Goal: Information Seeking & Learning: Learn about a topic

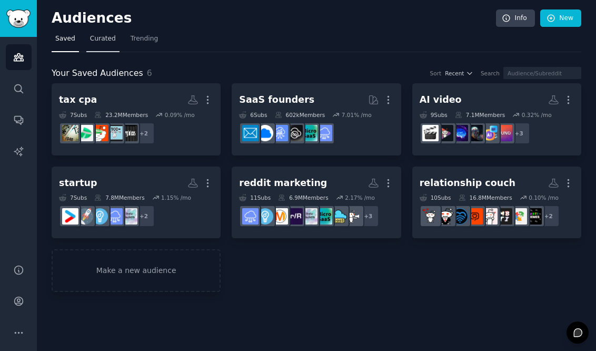
click at [103, 39] on span "Curated" at bounding box center [103, 38] width 26 height 9
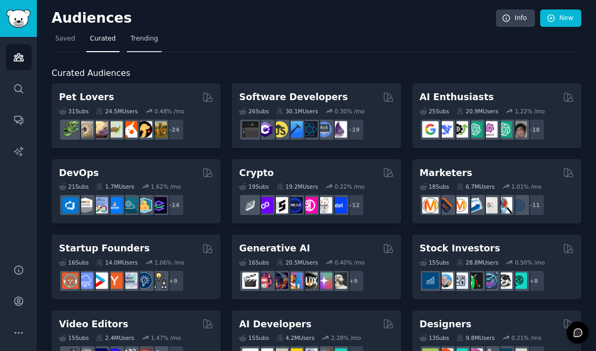
click at [153, 34] on link "Trending" at bounding box center [144, 42] width 35 height 22
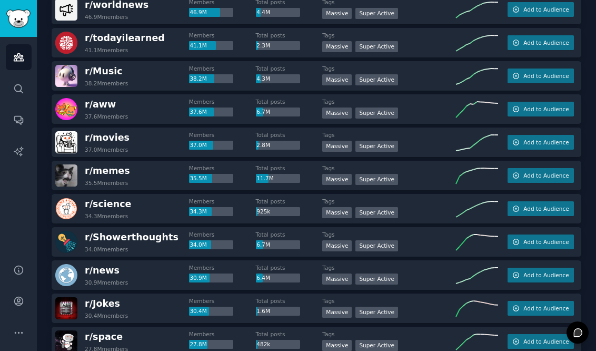
scroll to position [225, 0]
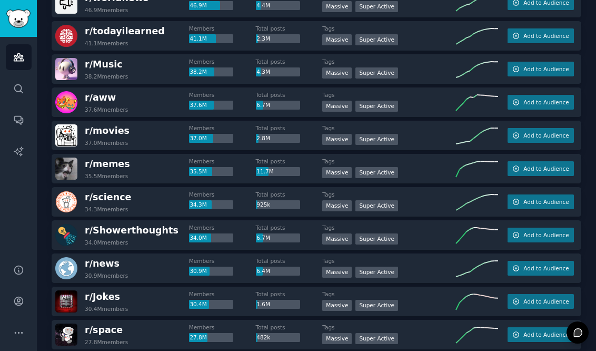
click at [137, 136] on div "r/ movies 37.0M members" at bounding box center [122, 135] width 134 height 22
click at [104, 137] on h2 "r/ movies 37.0M members" at bounding box center [107, 135] width 45 height 22
click at [92, 126] on span "r/ movies" at bounding box center [107, 130] width 45 height 11
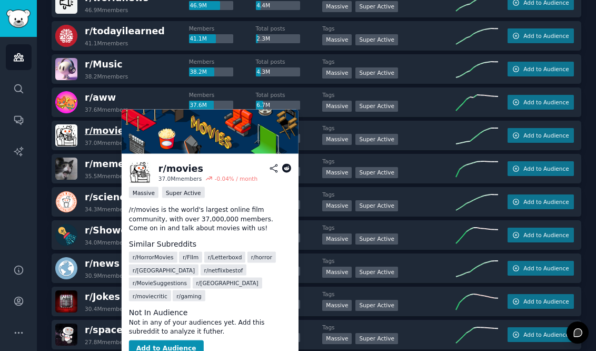
click at [102, 132] on span "r/ movies" at bounding box center [107, 130] width 45 height 11
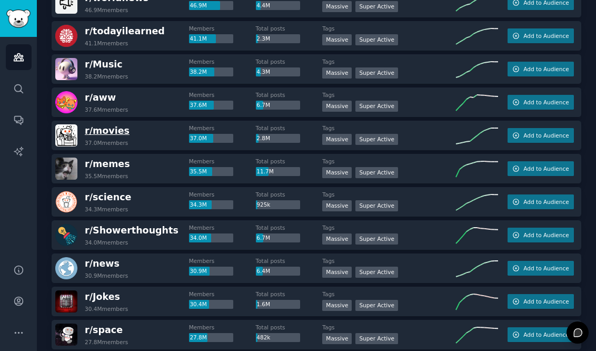
click at [102, 130] on span "r/ movies" at bounding box center [107, 130] width 45 height 11
click at [67, 133] on img at bounding box center [66, 135] width 22 height 22
click at [89, 133] on span "r/ movies" at bounding box center [107, 130] width 45 height 11
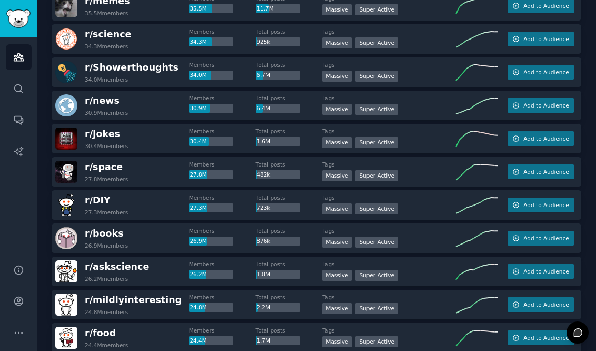
scroll to position [0, 0]
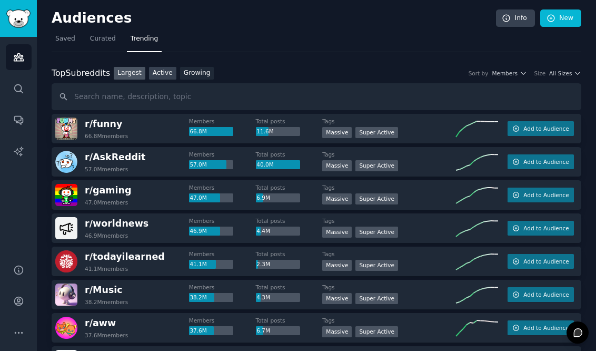
click at [168, 76] on link "Active" at bounding box center [162, 73] width 27 height 13
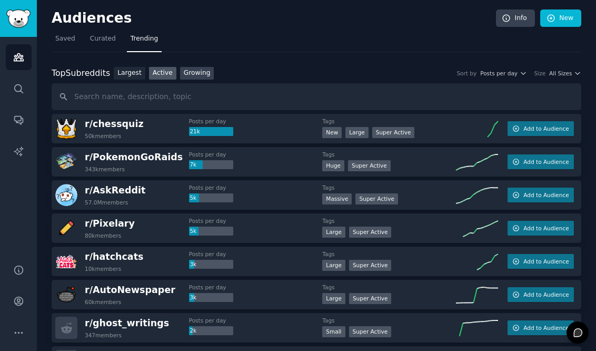
click at [201, 73] on link "Growing" at bounding box center [197, 73] width 34 height 13
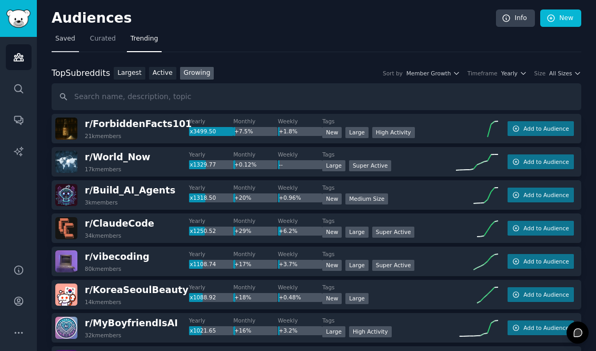
click at [67, 37] on span "Saved" at bounding box center [65, 38] width 20 height 9
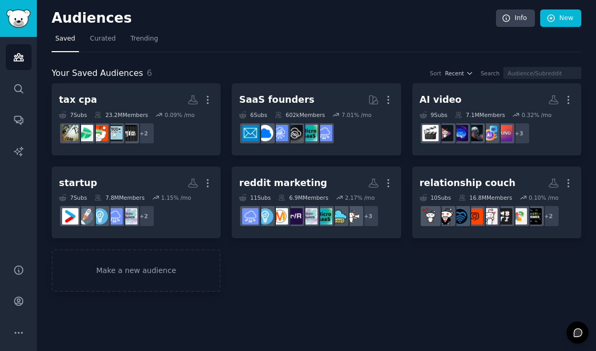
click at [115, 53] on div "Your Saved Audiences 6 Sort Recent Search tax cpa More 7 Sub s 23.2M Members 0.…" at bounding box center [317, 172] width 530 height 240
click at [114, 44] on link "Curated" at bounding box center [102, 42] width 33 height 22
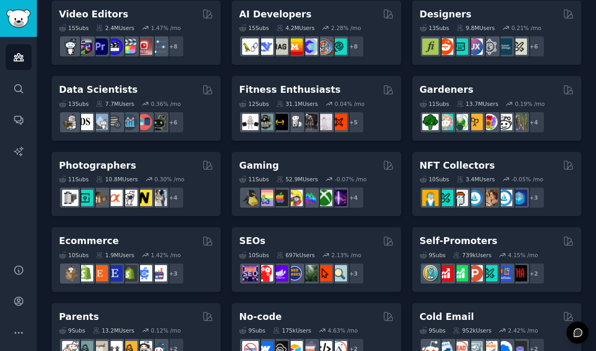
scroll to position [333, 0]
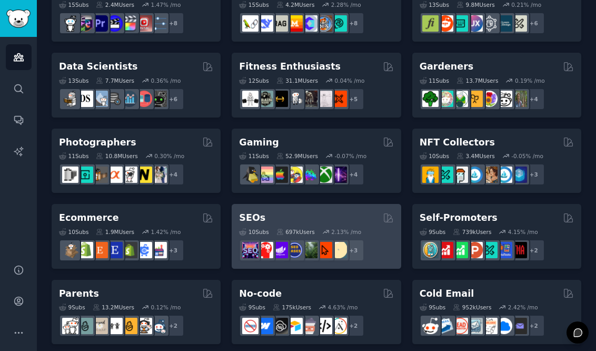
click at [368, 220] on div "SEOs Curated by GummySearch" at bounding box center [316, 217] width 154 height 13
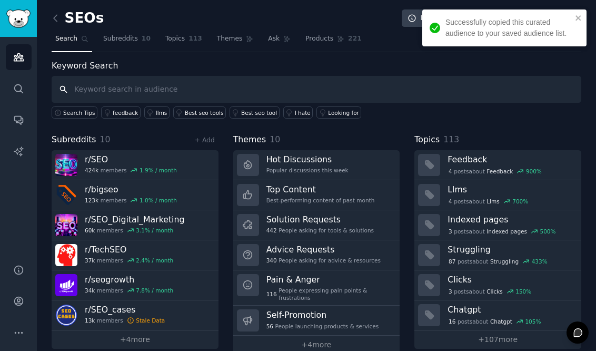
click at [522, 105] on div "Search Tips feedback llms Best seo tools Best seo tool I hate Looking for" at bounding box center [317, 111] width 530 height 16
